Goal: Task Accomplishment & Management: Manage account settings

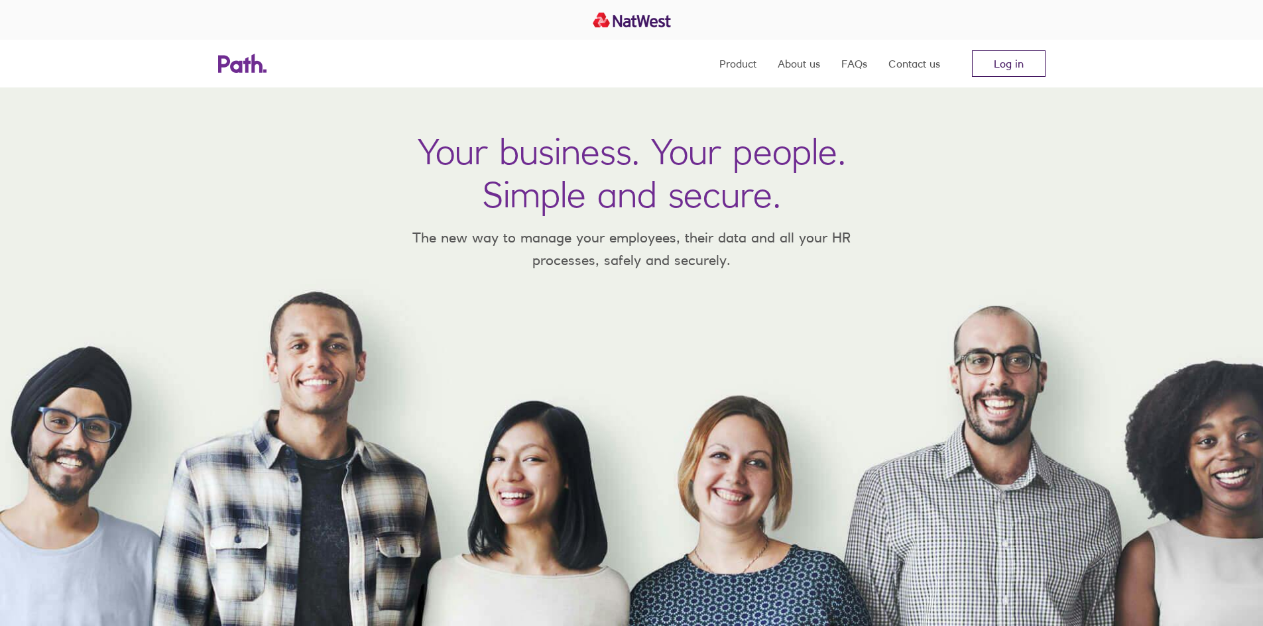
click at [990, 70] on link "Log in" at bounding box center [1009, 63] width 74 height 27
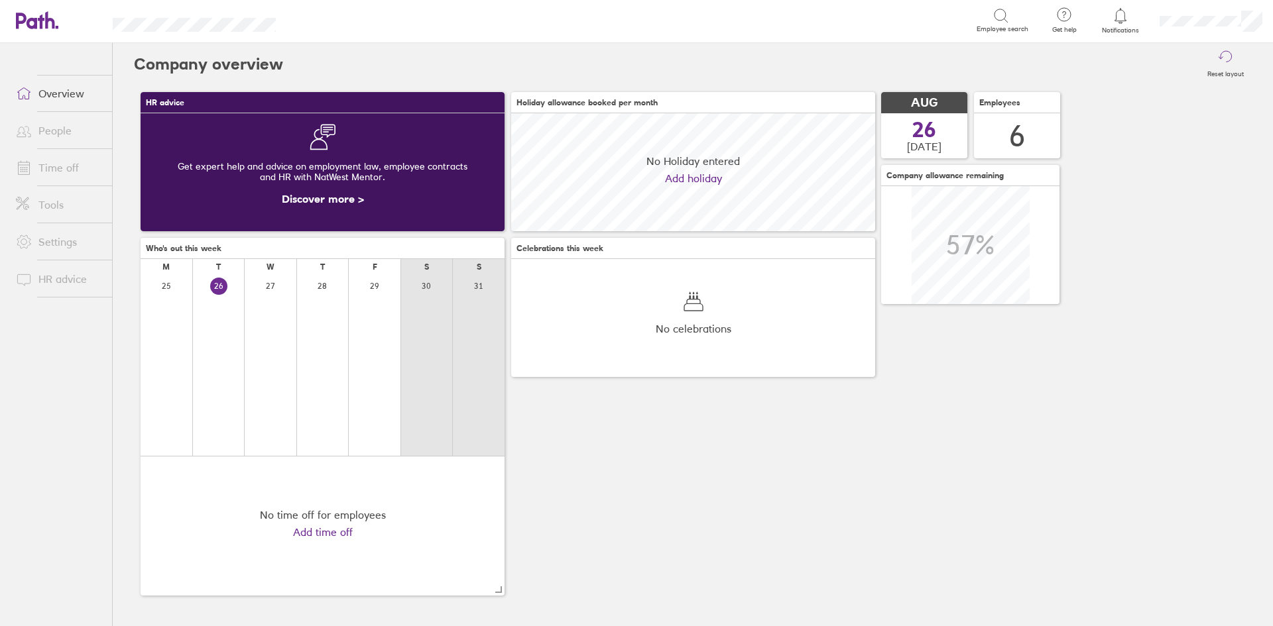
scroll to position [118, 364]
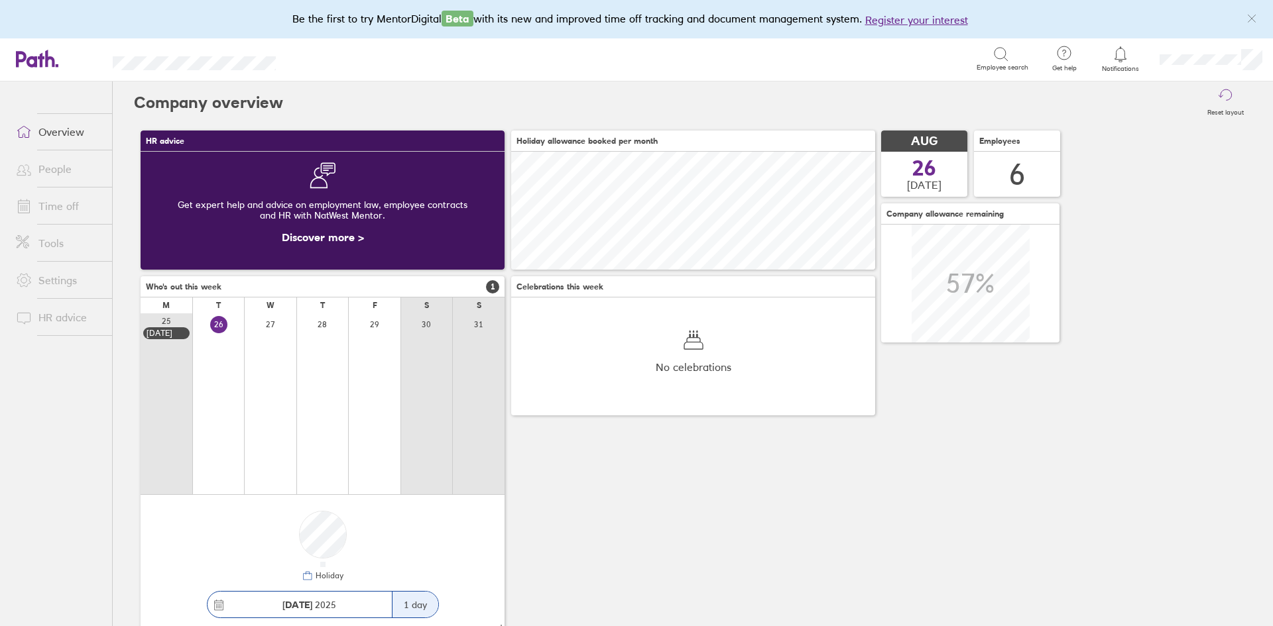
click at [1114, 55] on icon at bounding box center [1120, 54] width 16 height 16
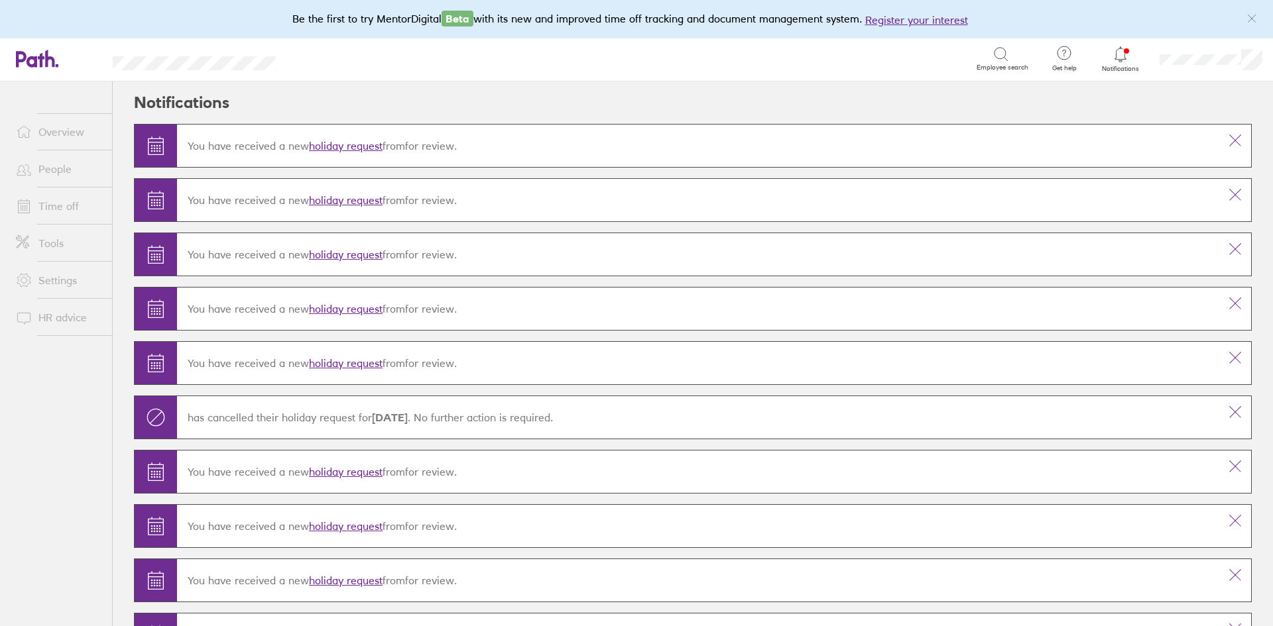
click at [1131, 60] on div at bounding box center [1120, 54] width 43 height 19
click at [341, 146] on link "holiday request" at bounding box center [346, 147] width 74 height 13
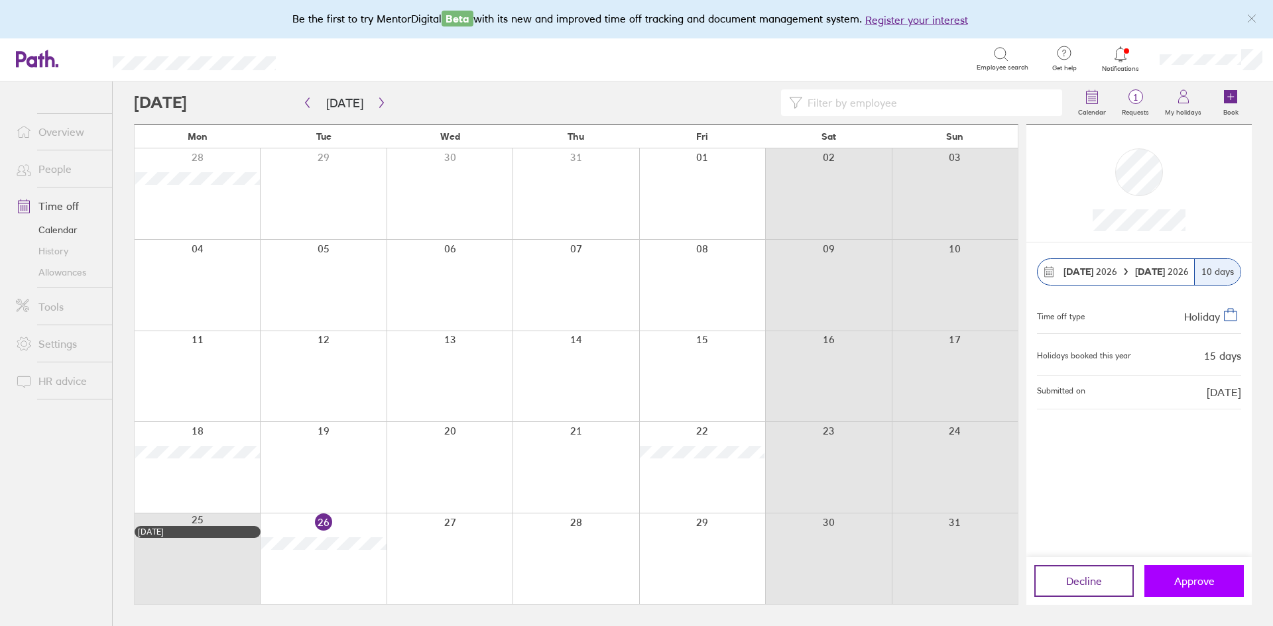
click at [1218, 583] on button "Approve" at bounding box center [1193, 581] width 99 height 32
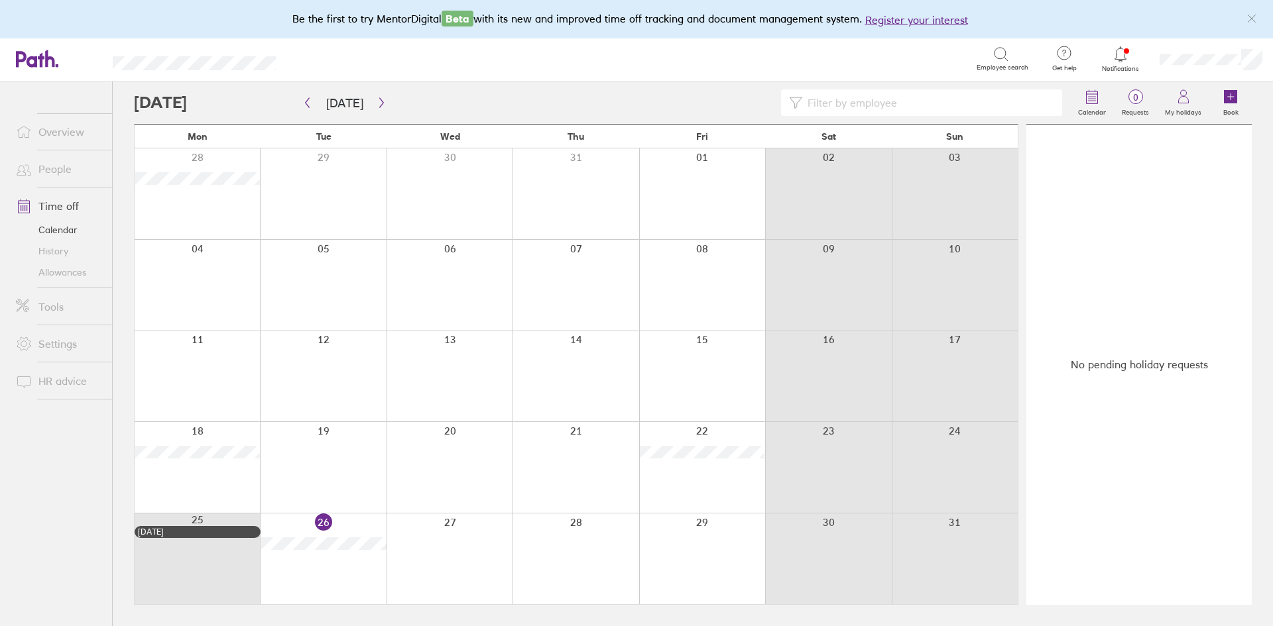
click at [66, 274] on link "Allowances" at bounding box center [58, 272] width 107 height 21
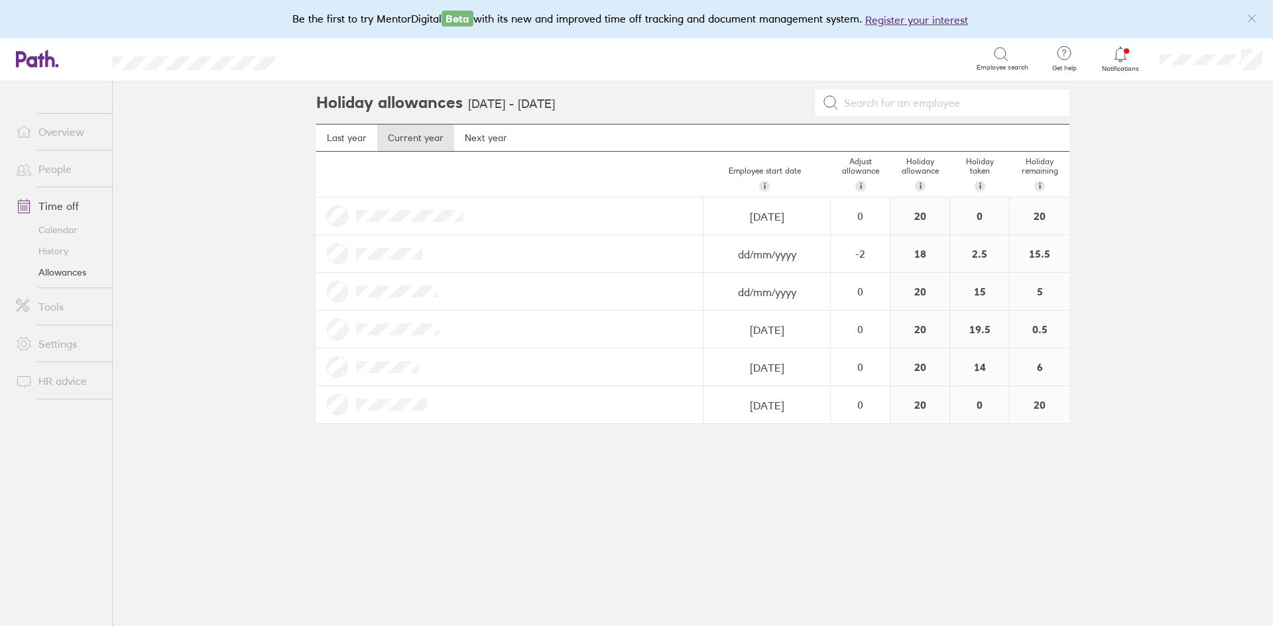
click at [57, 168] on link "People" at bounding box center [58, 169] width 107 height 27
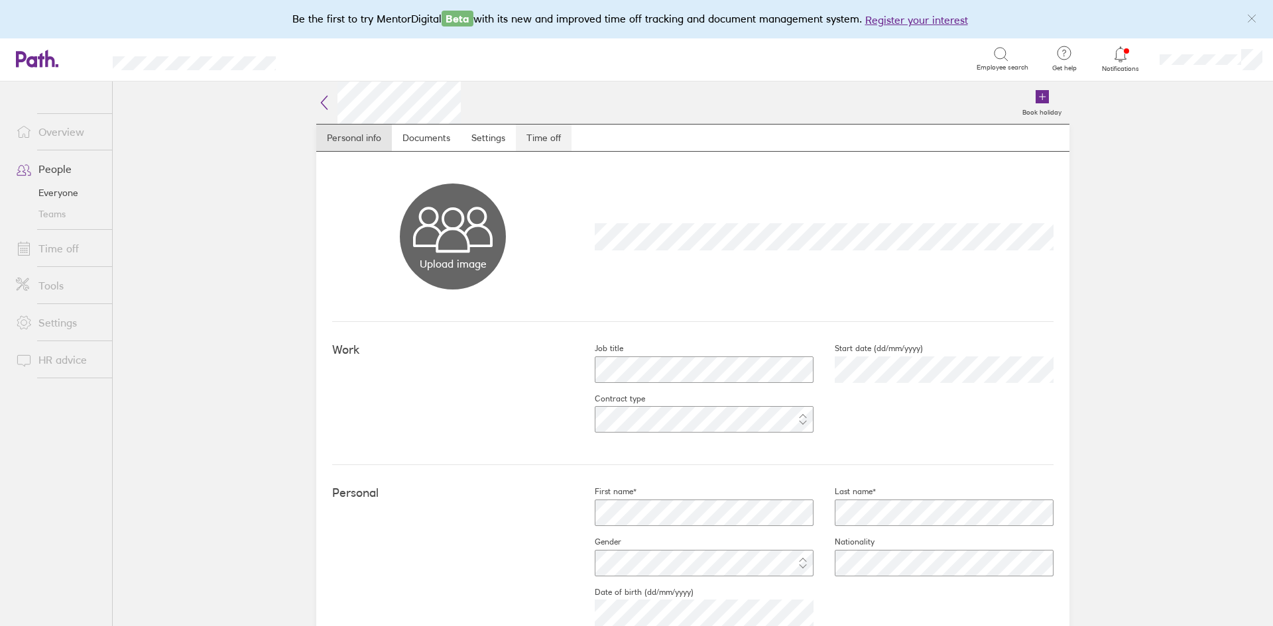
click at [540, 130] on link "Time off" at bounding box center [544, 138] width 56 height 27
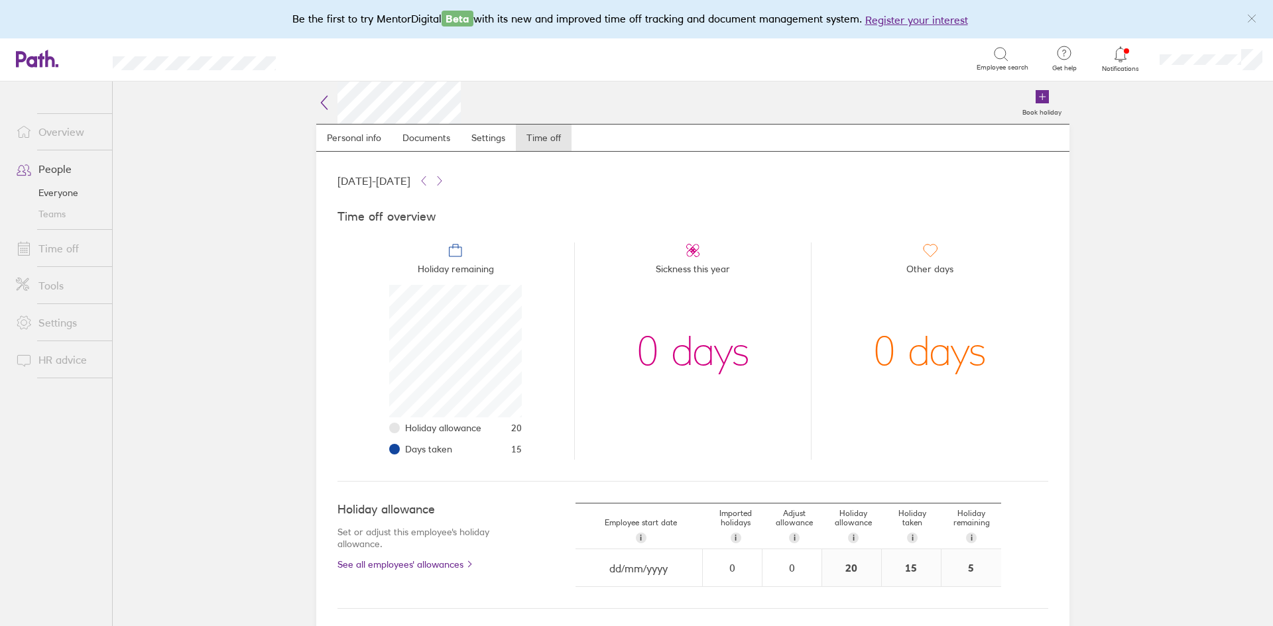
scroll to position [99, 0]
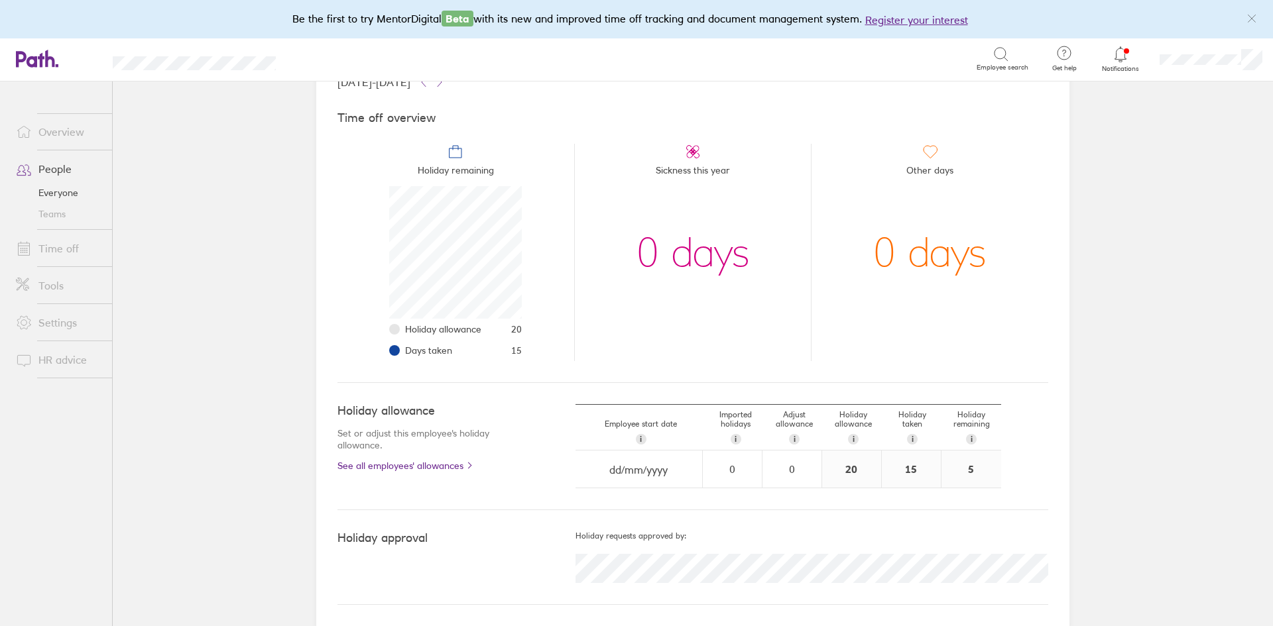
click at [49, 211] on link "Teams" at bounding box center [58, 213] width 107 height 21
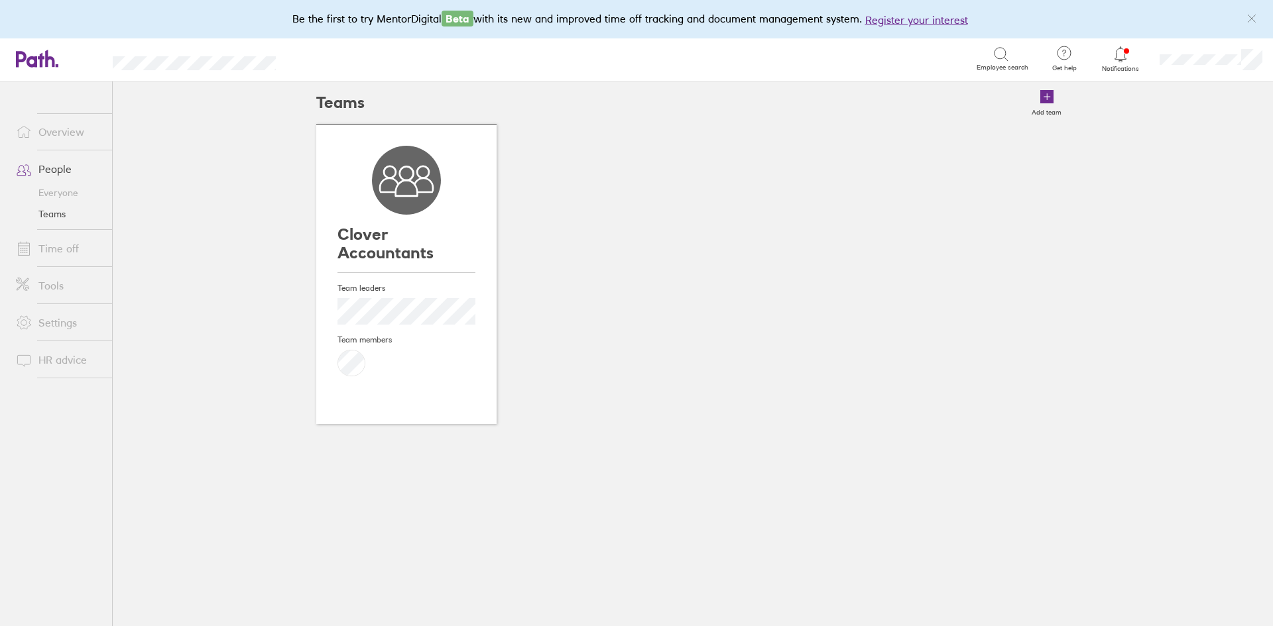
click at [54, 193] on link "Everyone" at bounding box center [58, 192] width 107 height 21
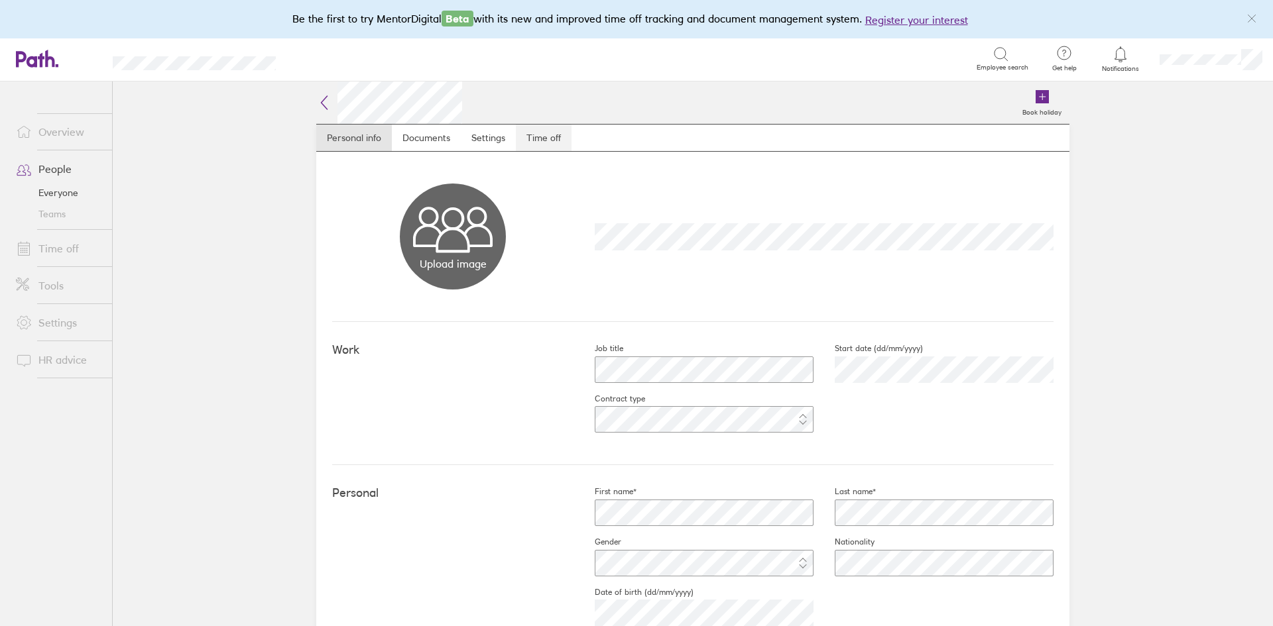
click at [546, 137] on link "Time off" at bounding box center [544, 138] width 56 height 27
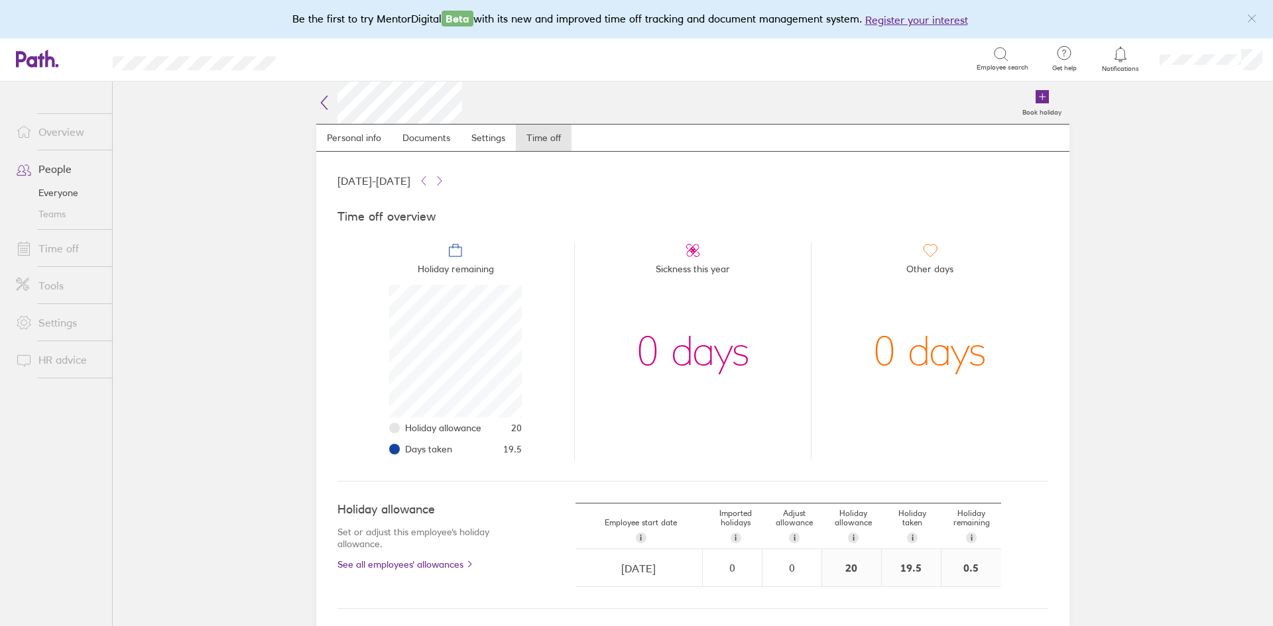
click at [42, 166] on link "People" at bounding box center [58, 169] width 107 height 27
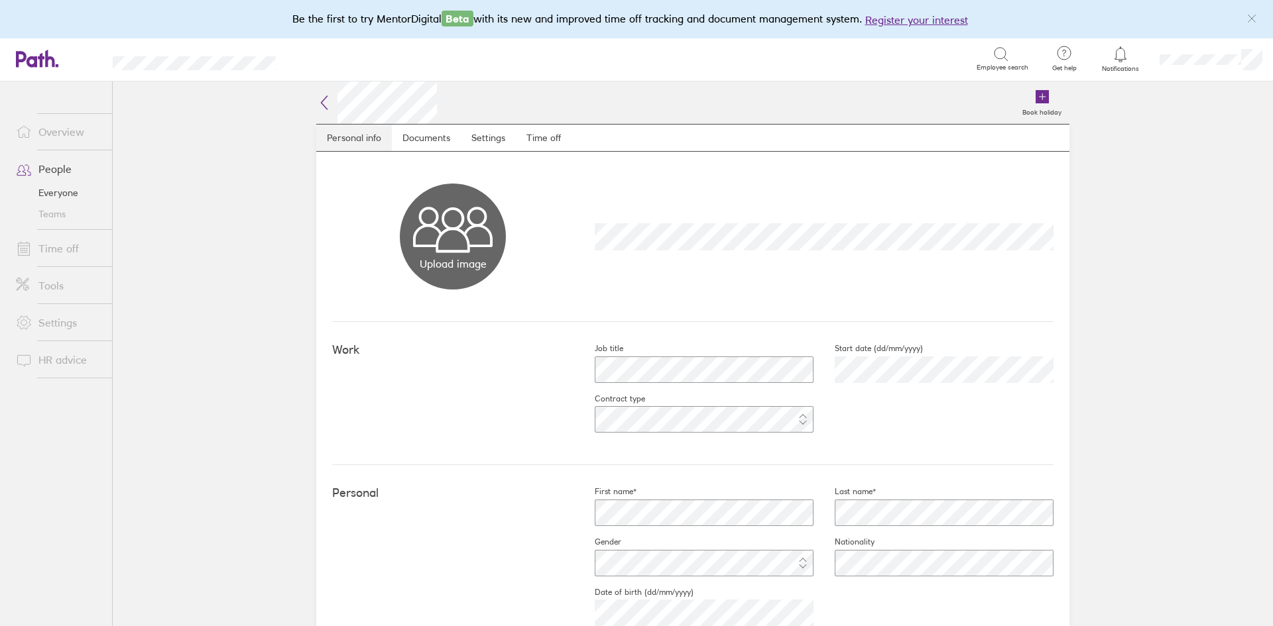
click at [367, 139] on link "Personal info" at bounding box center [354, 138] width 76 height 27
click at [416, 137] on link "Documents" at bounding box center [426, 138] width 69 height 27
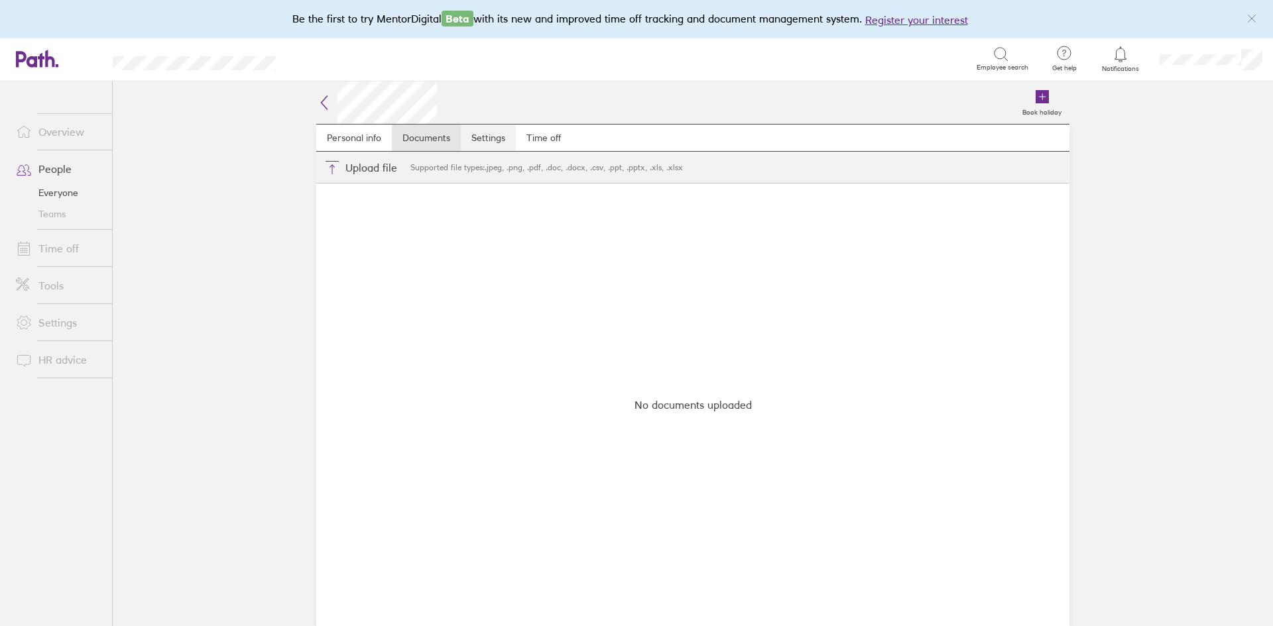
click at [496, 137] on link "Settings" at bounding box center [488, 138] width 55 height 27
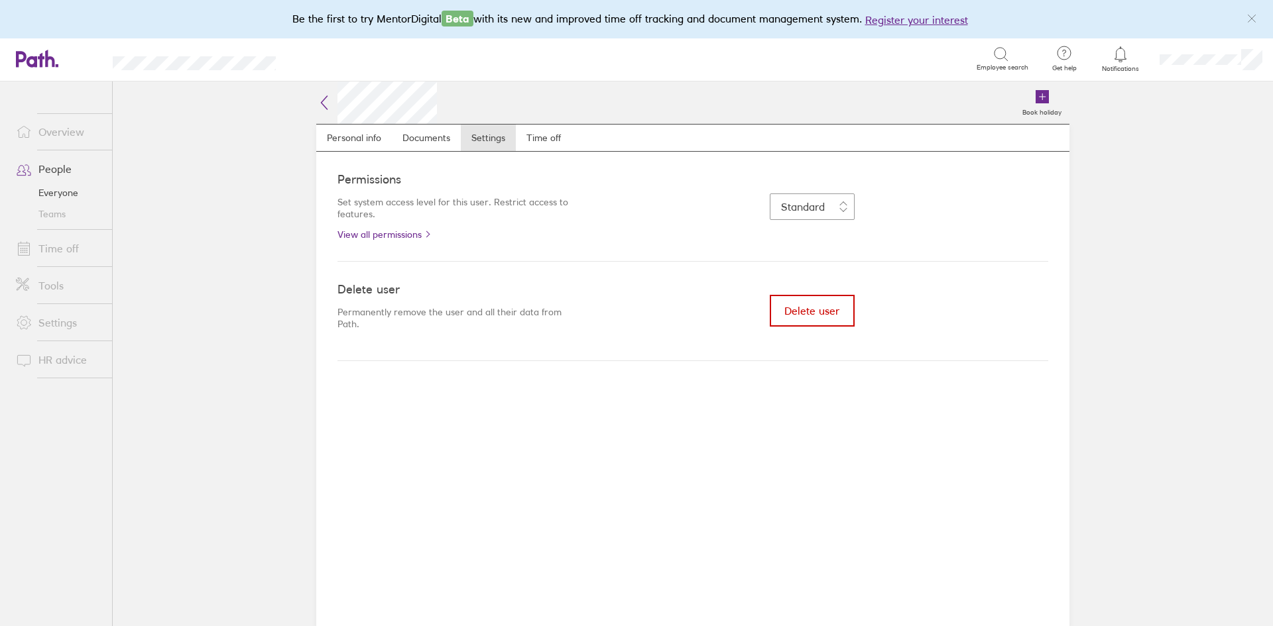
click at [805, 308] on span "Delete user" at bounding box center [811, 311] width 55 height 12
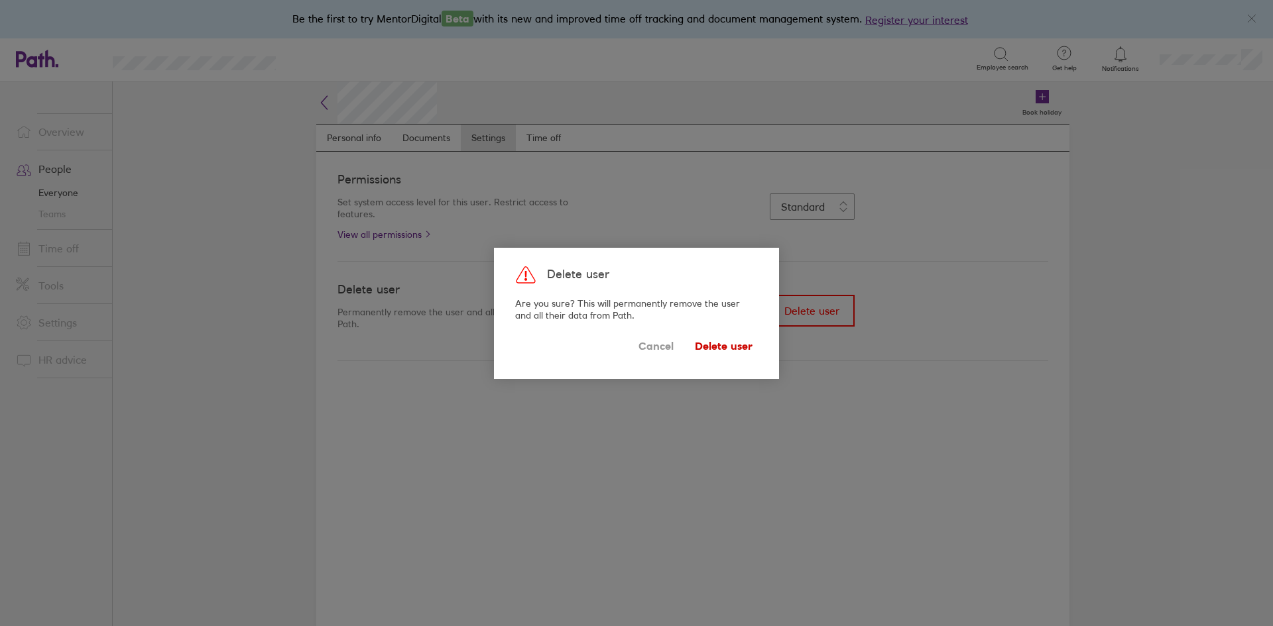
click at [719, 341] on span "Delete user" at bounding box center [724, 346] width 58 height 21
click at [724, 351] on span "Delete user" at bounding box center [724, 346] width 58 height 21
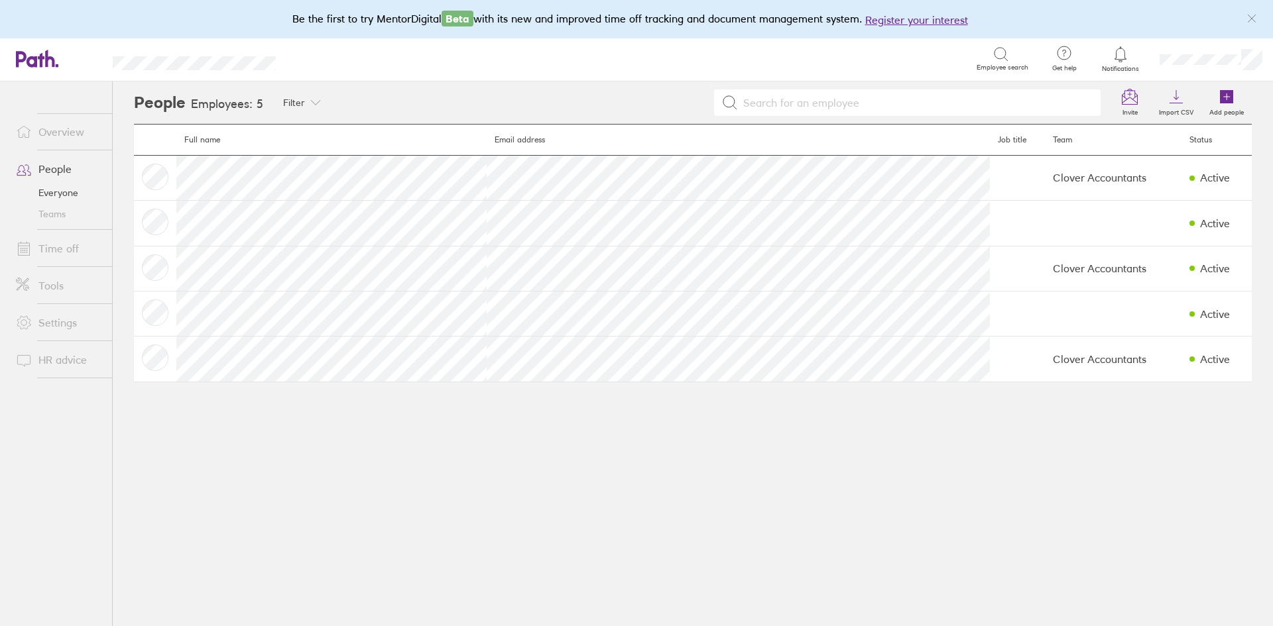
click at [57, 248] on link "Time off" at bounding box center [58, 248] width 107 height 27
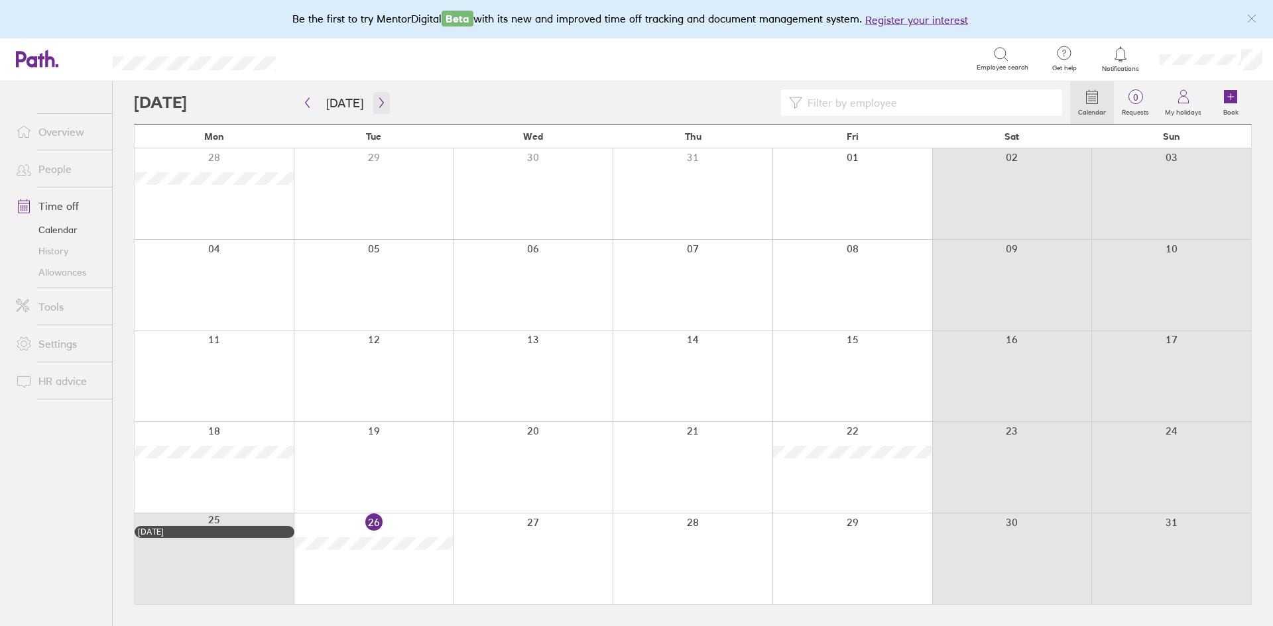
click at [378, 103] on icon "button" at bounding box center [381, 102] width 10 height 11
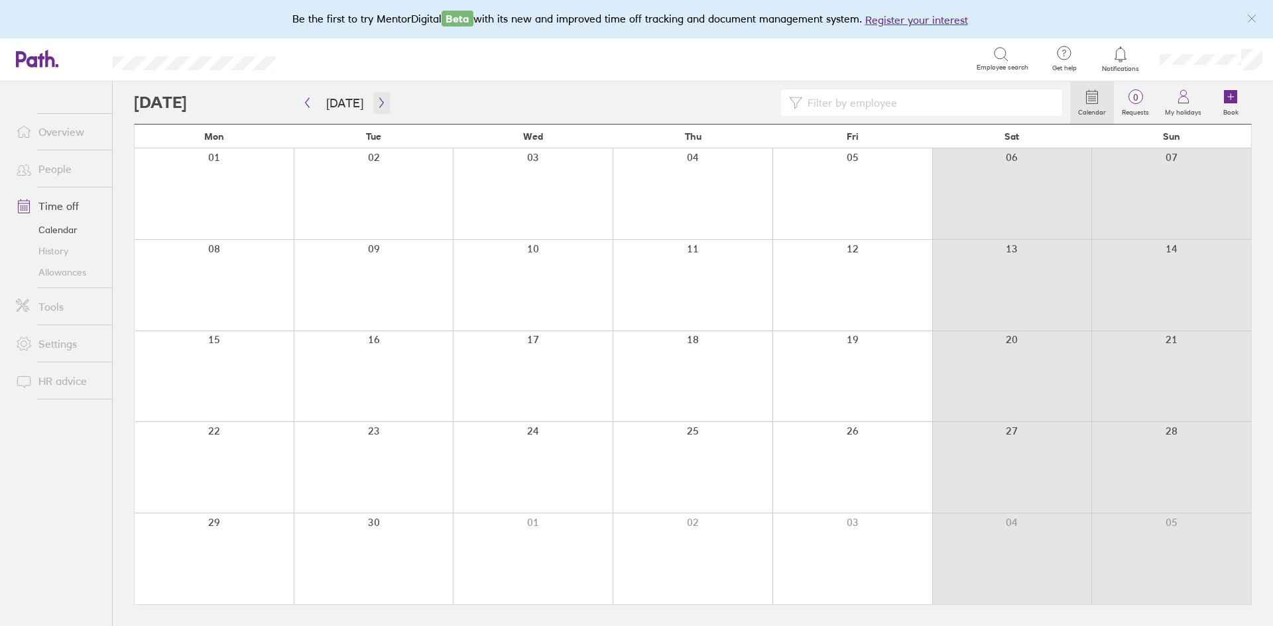
click at [378, 103] on icon "button" at bounding box center [381, 102] width 10 height 11
click at [379, 101] on icon "button" at bounding box center [381, 102] width 10 height 11
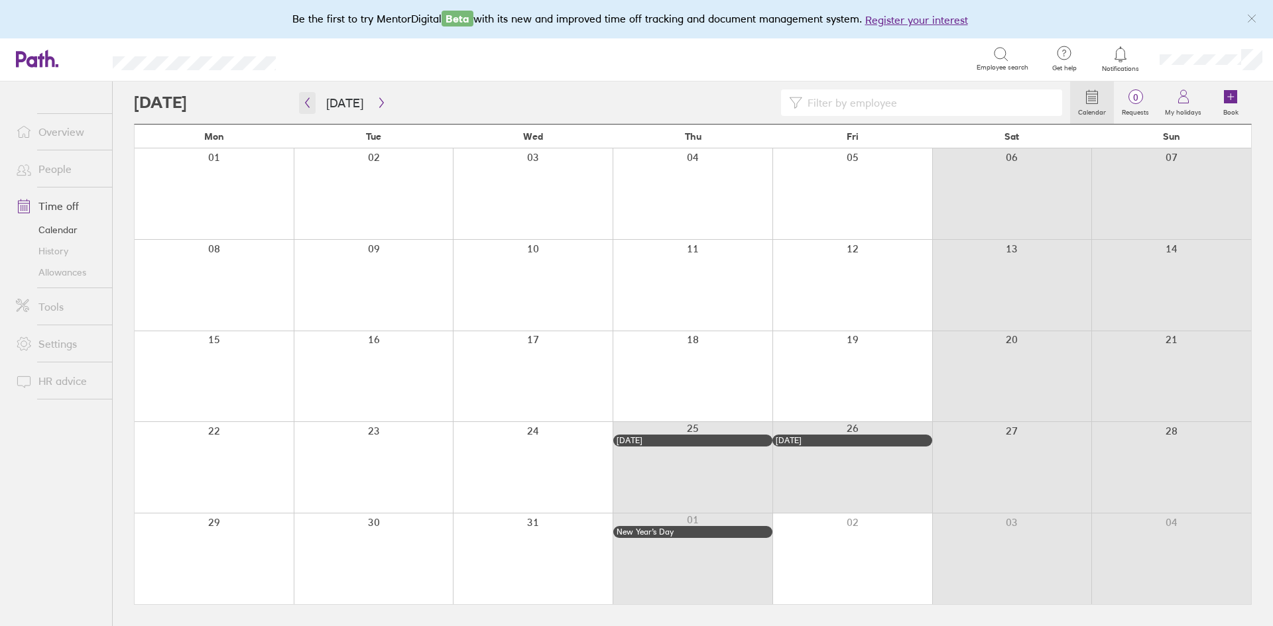
click at [304, 101] on icon "button" at bounding box center [307, 102] width 10 height 11
